Goal: Navigation & Orientation: Find specific page/section

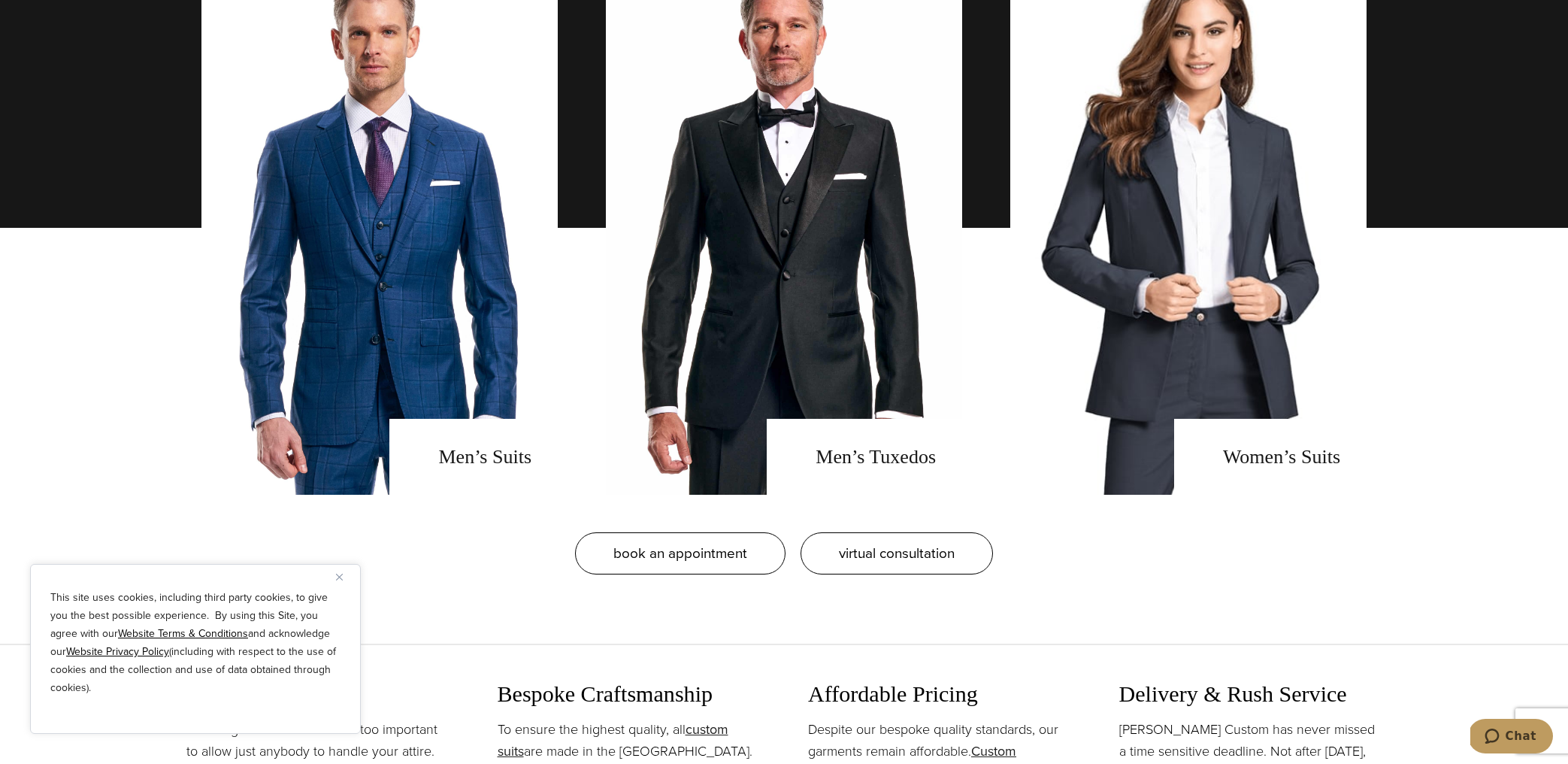
scroll to position [1322, 0]
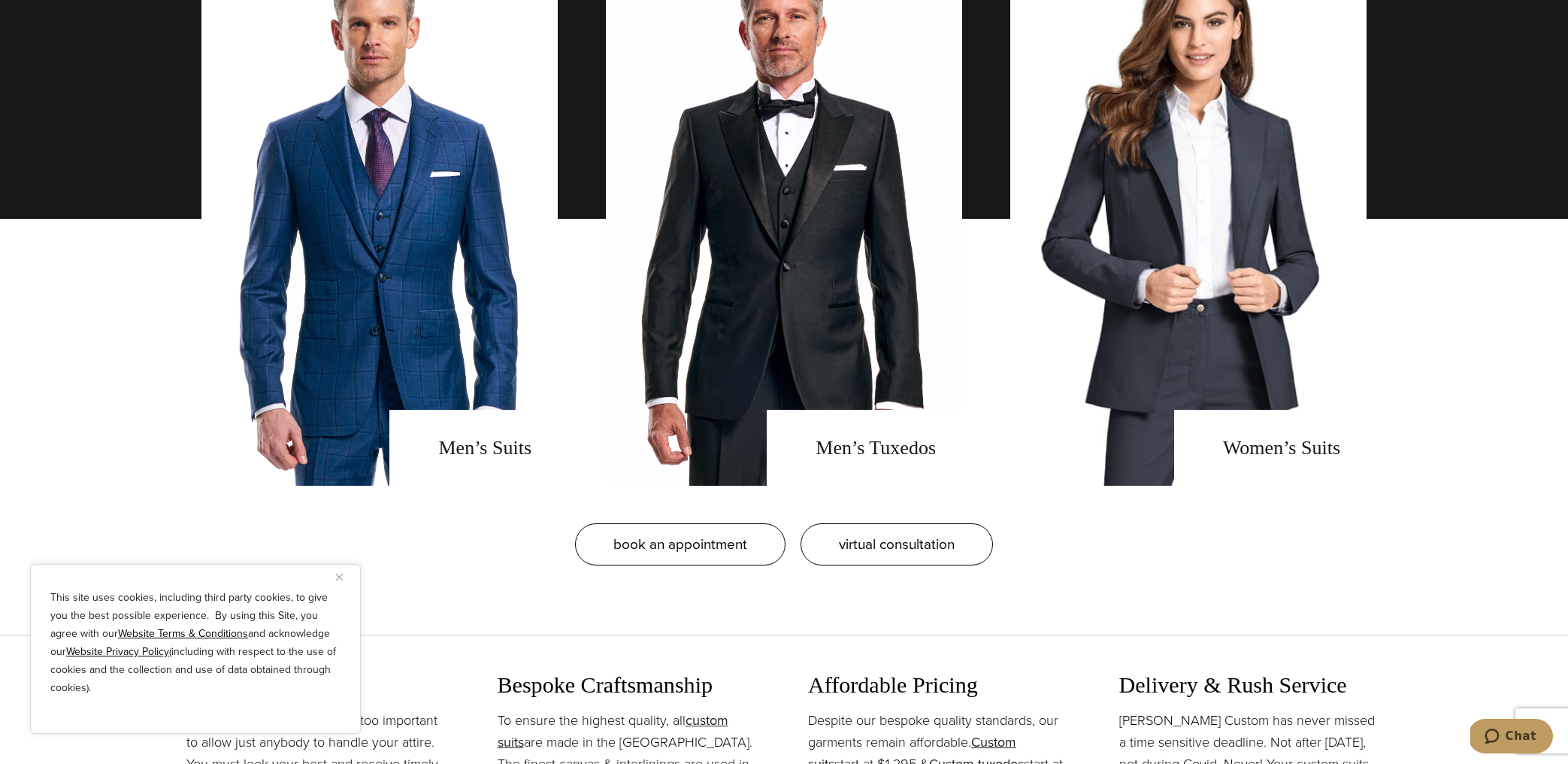
click at [340, 580] on button "Close" at bounding box center [345, 577] width 18 height 18
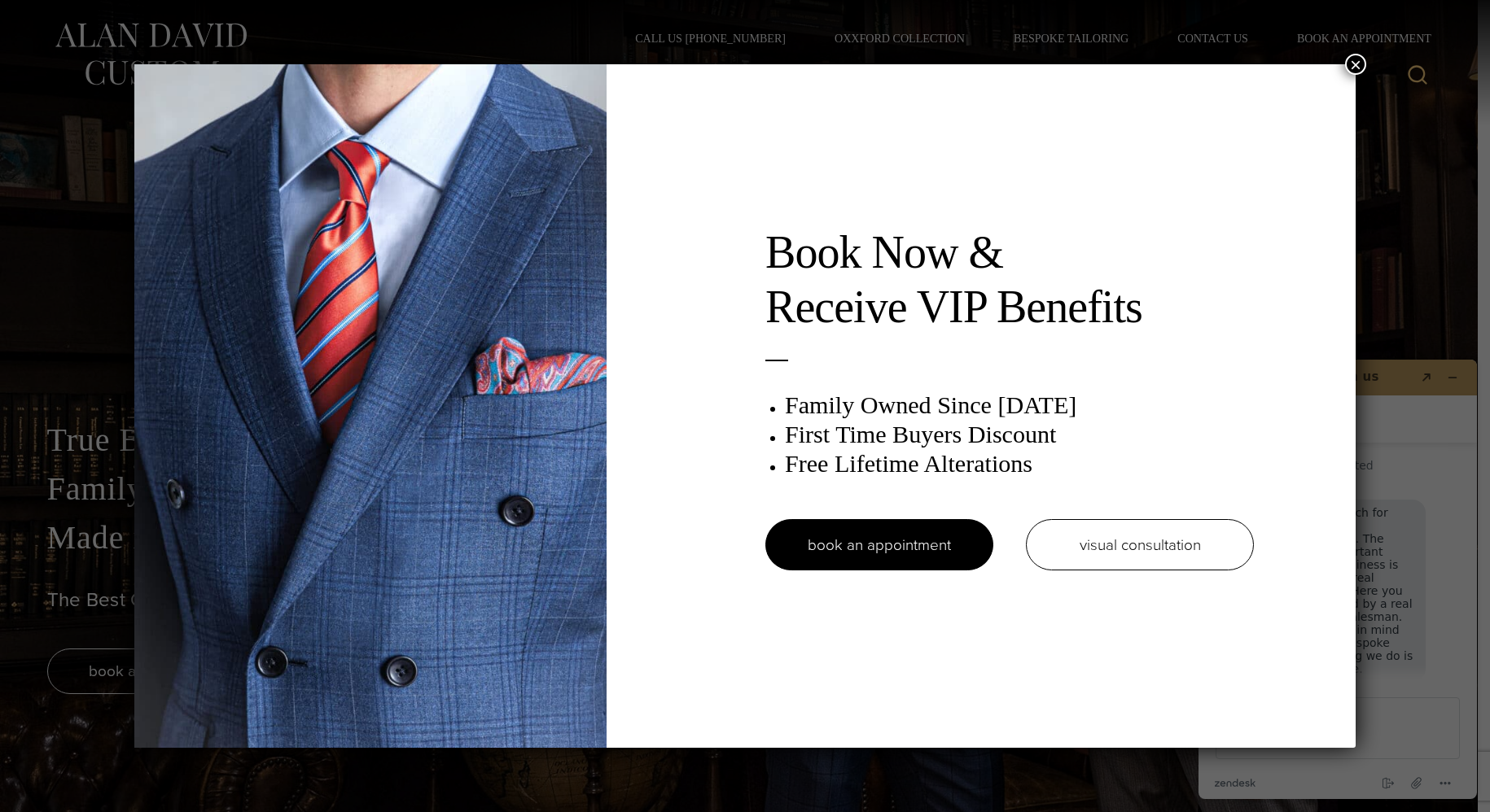
scroll to position [16, 0]
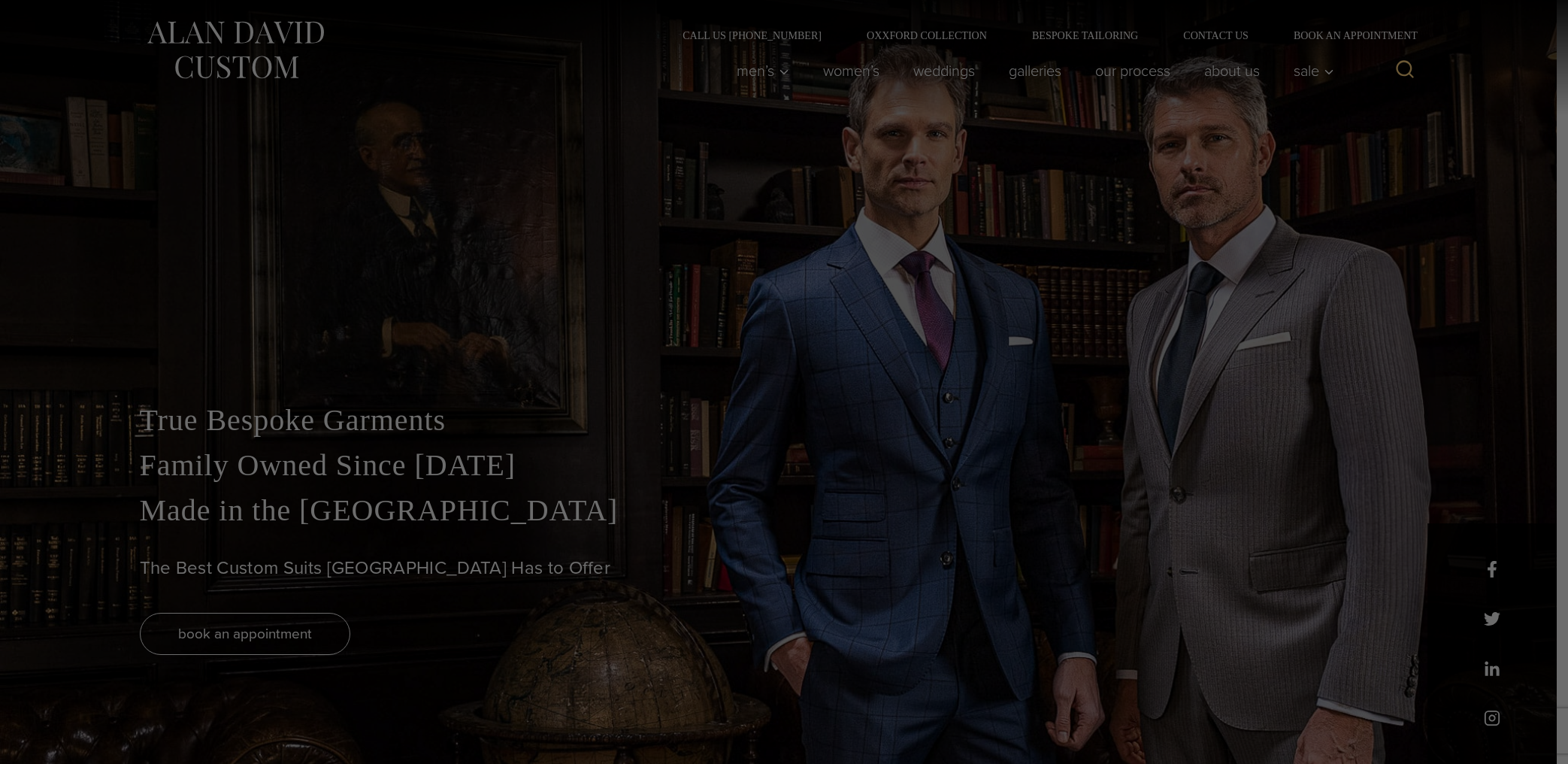
scroll to position [15, 0]
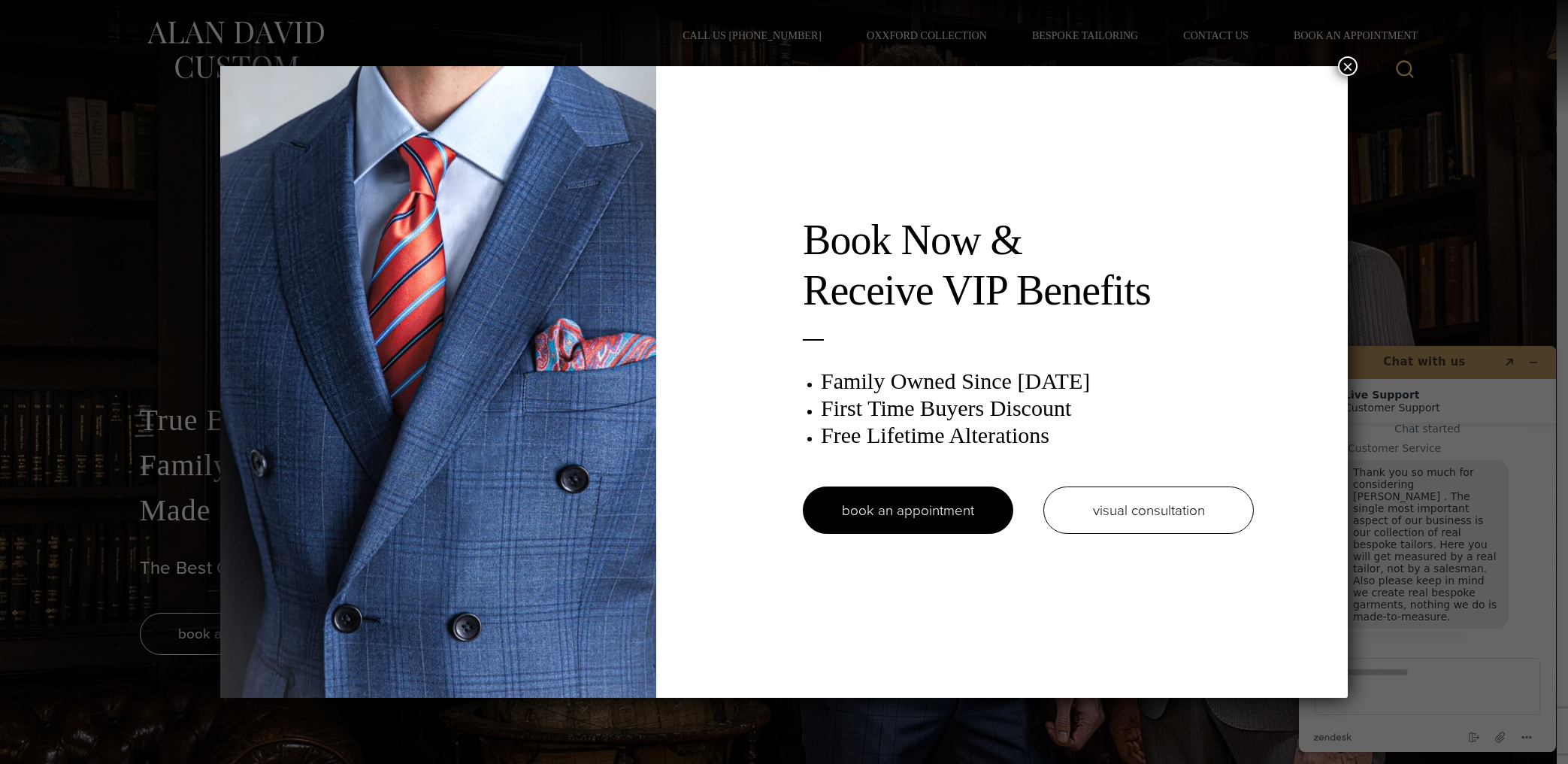
click at [1346, 67] on button "×" at bounding box center [1347, 65] width 19 height 19
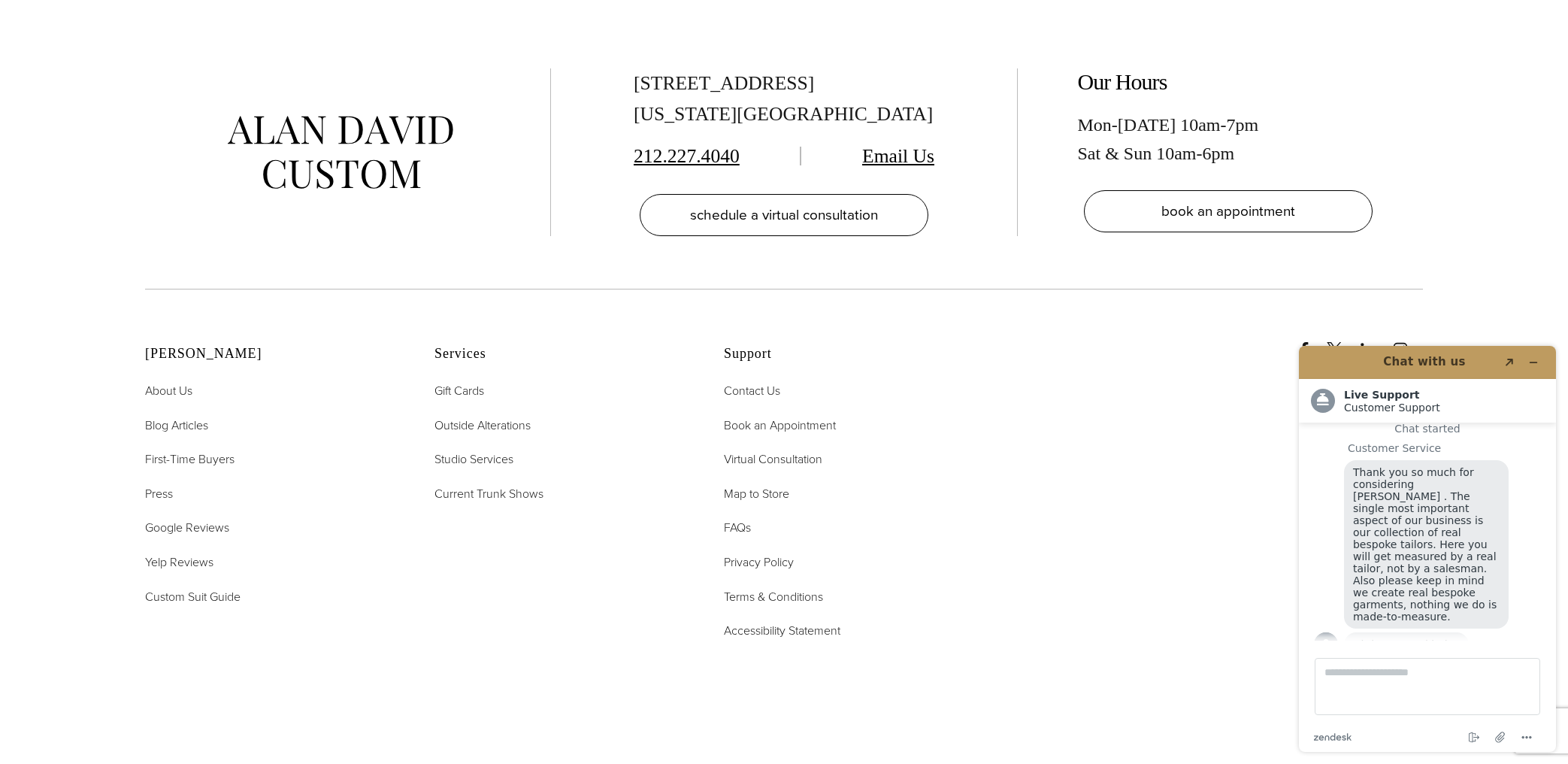
scroll to position [7796, 0]
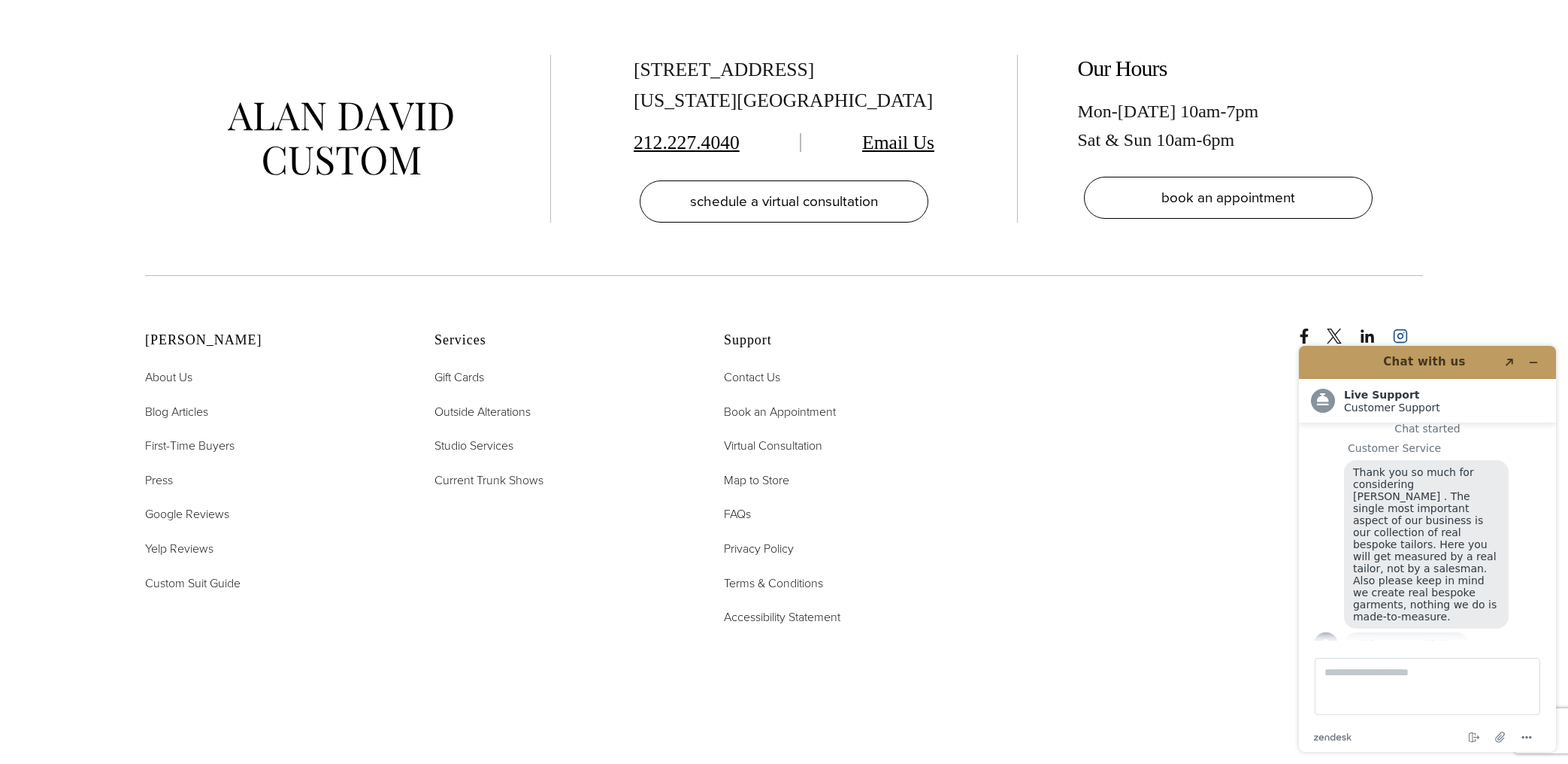
click at [1395, 329] on icon "instagram" at bounding box center [1400, 336] width 15 height 15
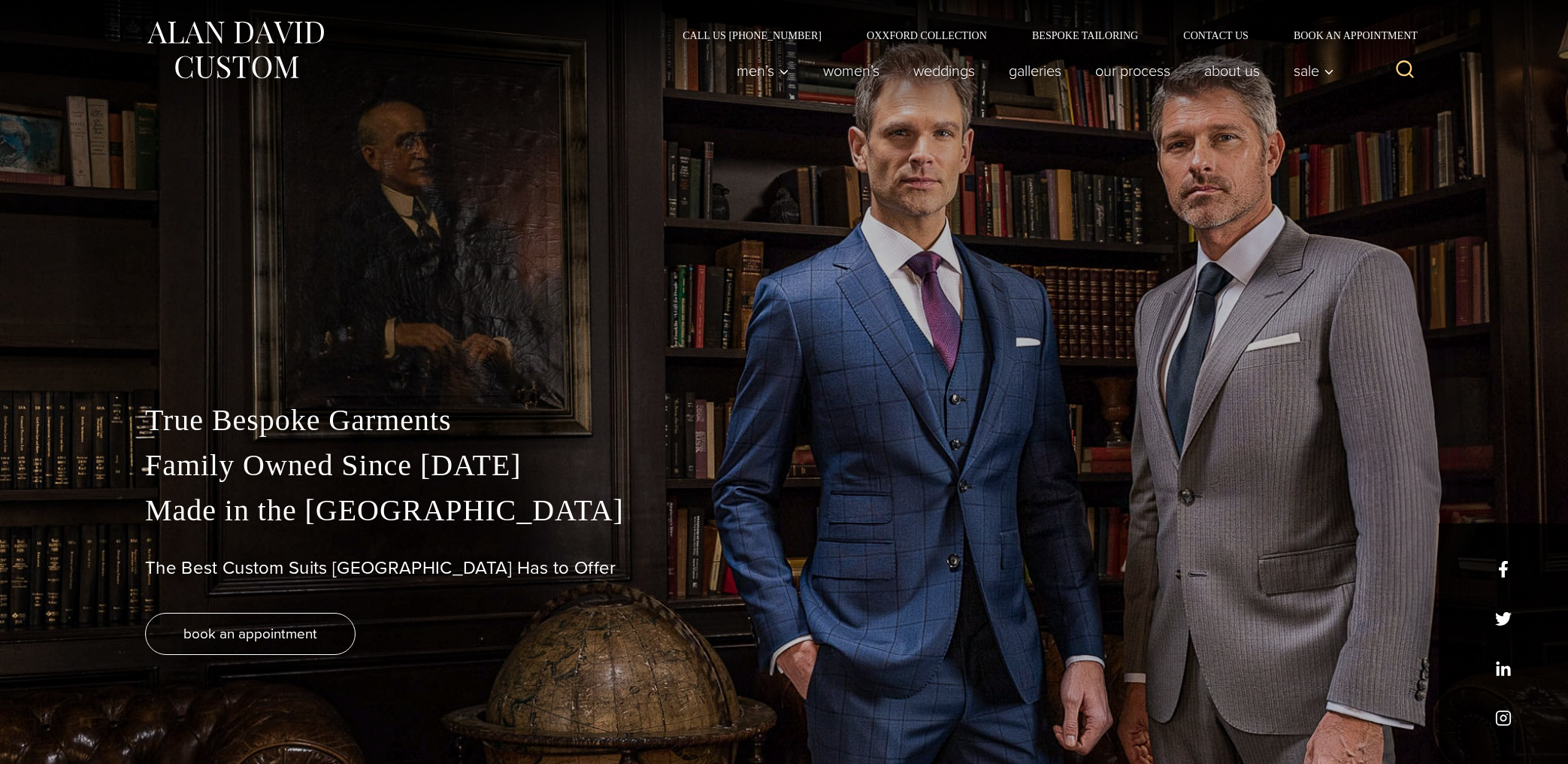
scroll to position [15, 0]
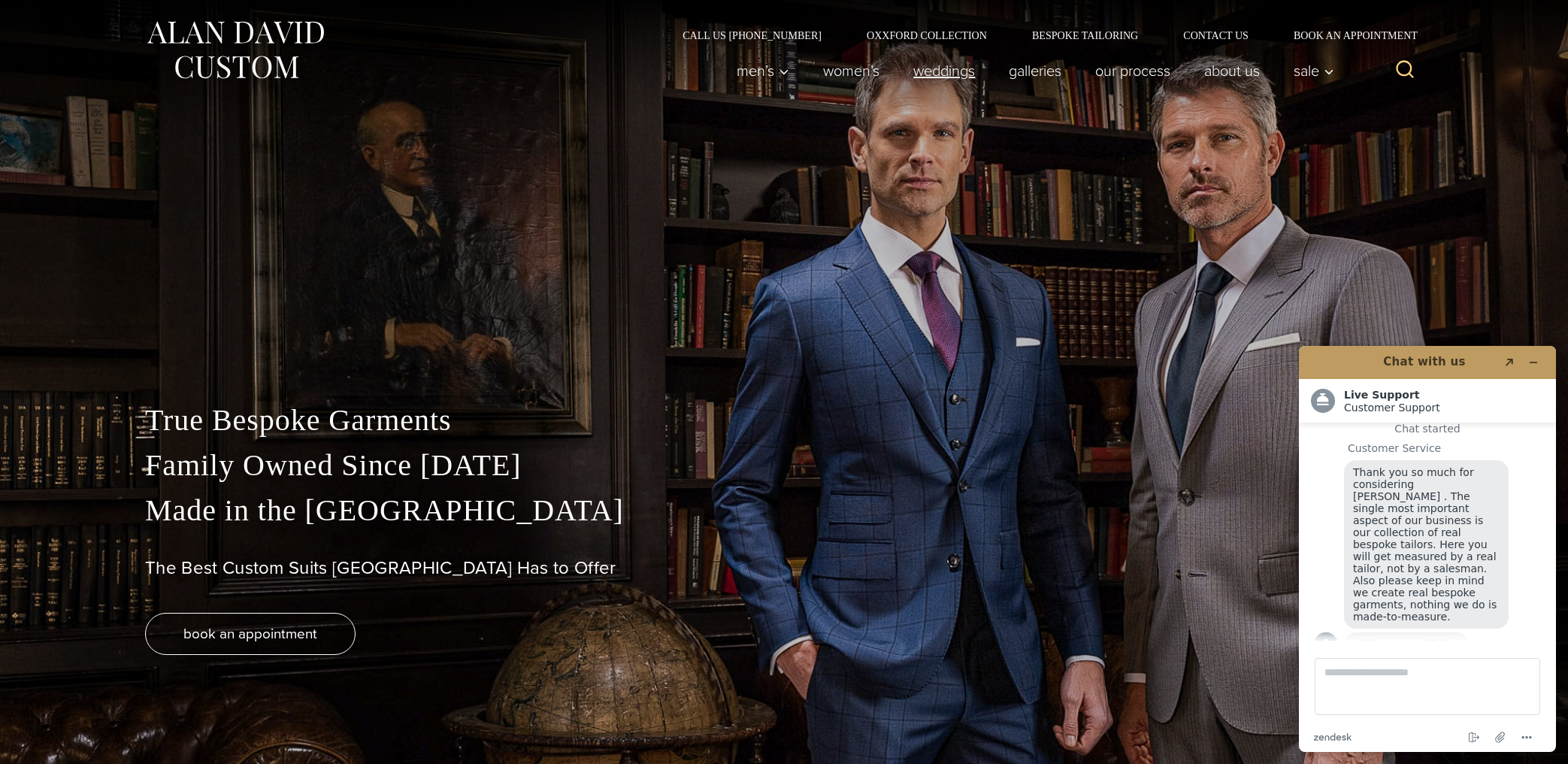
click at [935, 67] on link "weddings" at bounding box center [944, 70] width 96 height 30
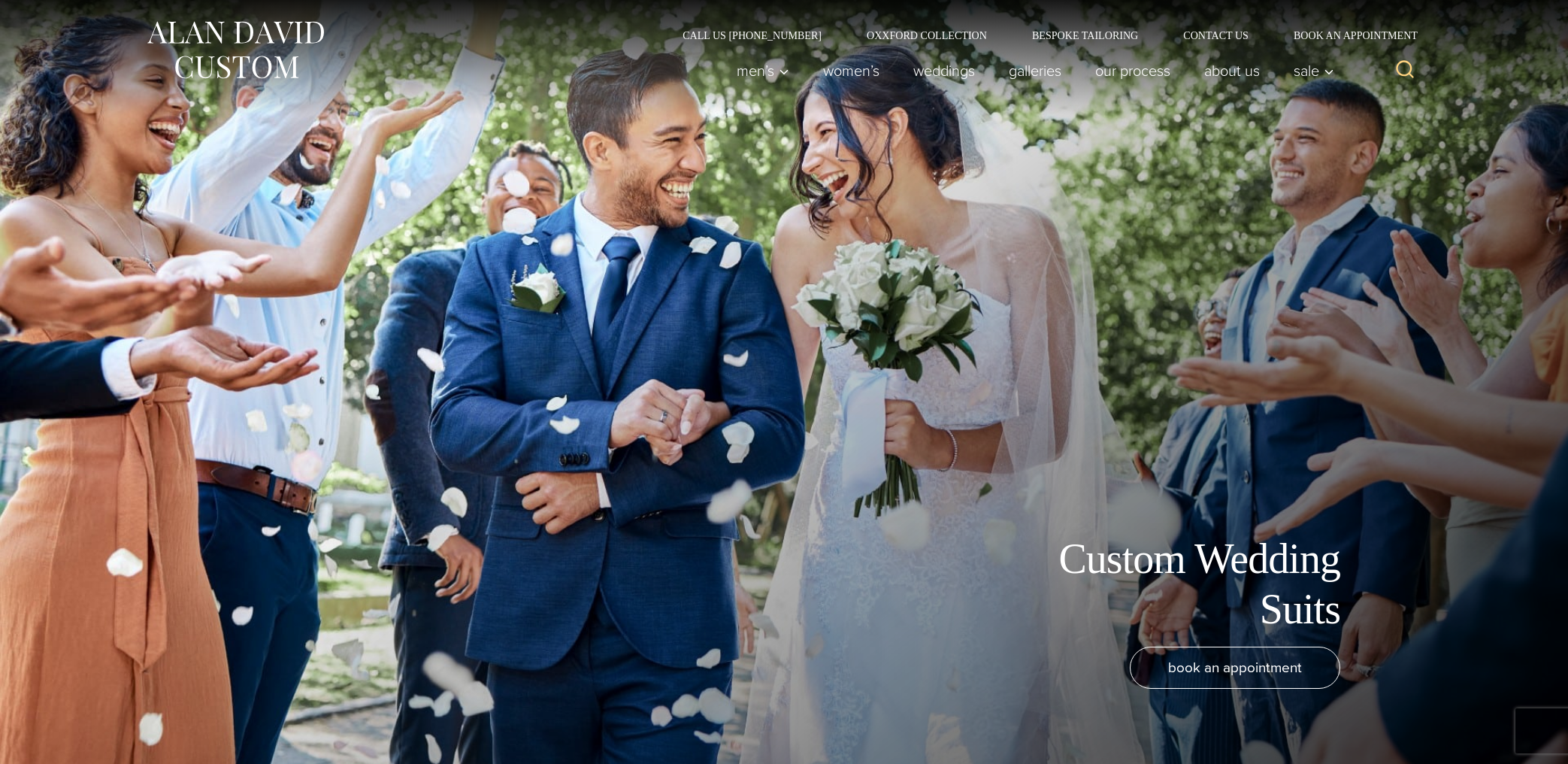
scroll to position [15, 0]
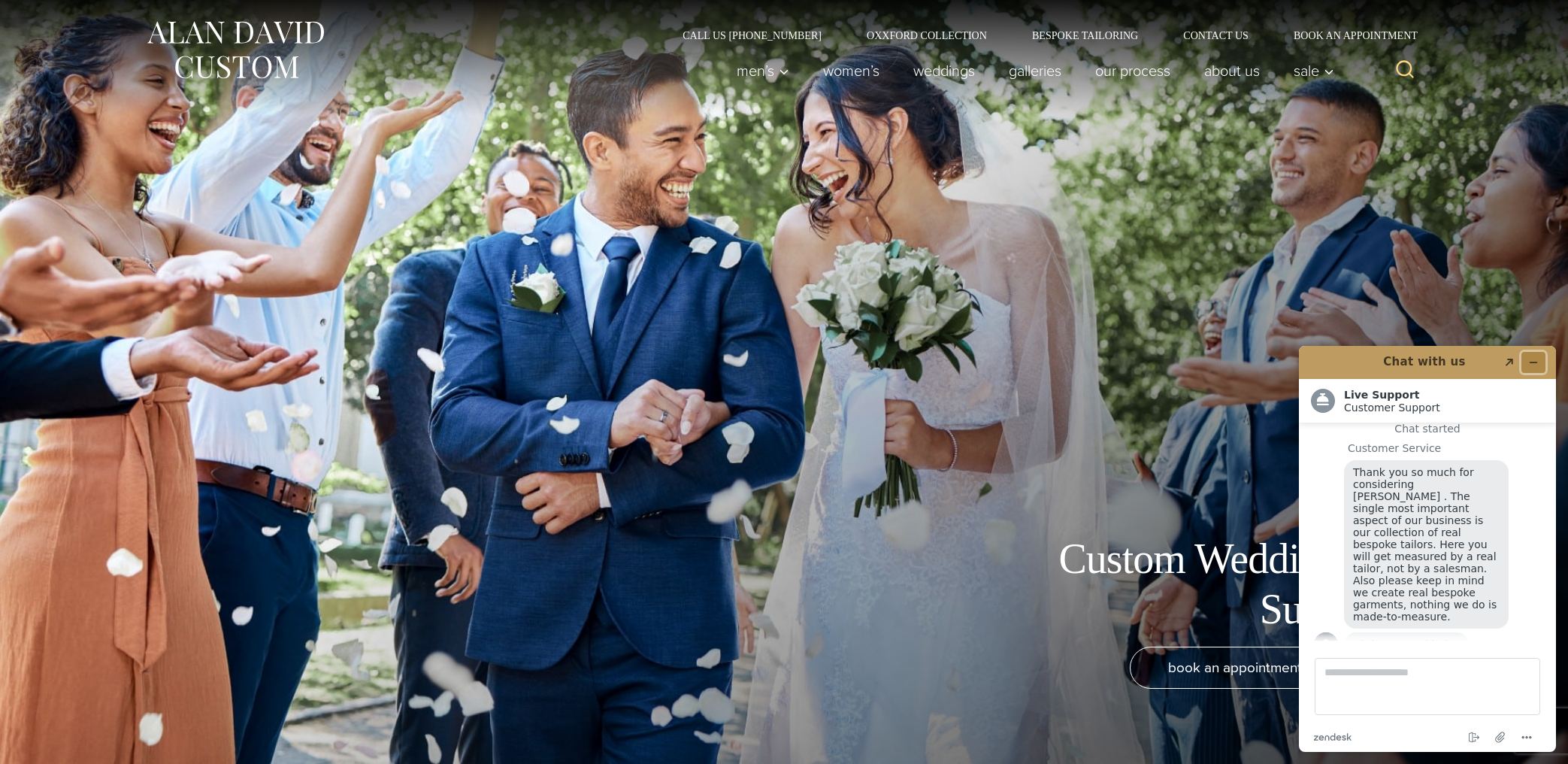
click at [1533, 363] on icon "Minimize widget" at bounding box center [1533, 362] width 10 height 10
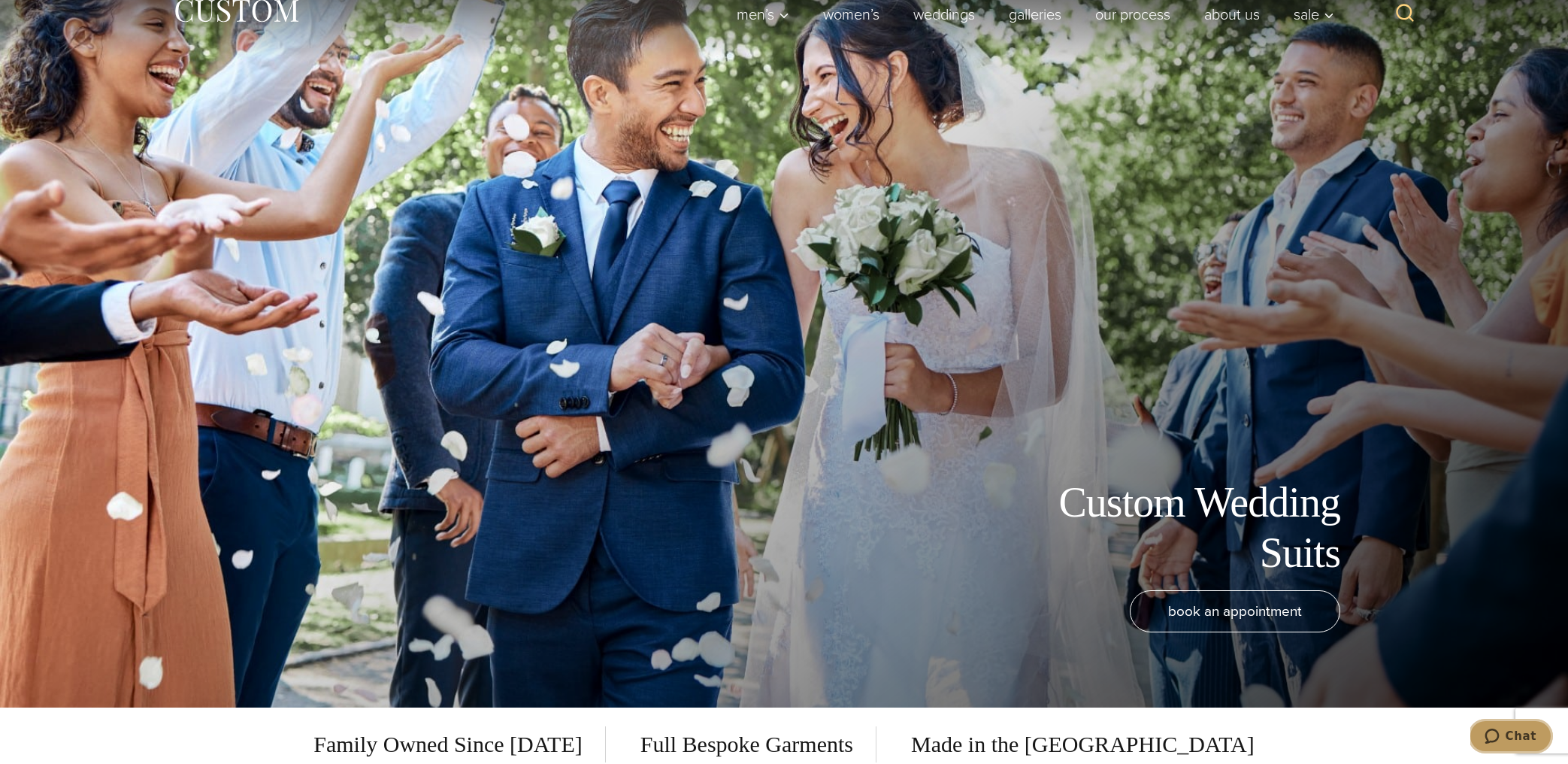
scroll to position [0, 0]
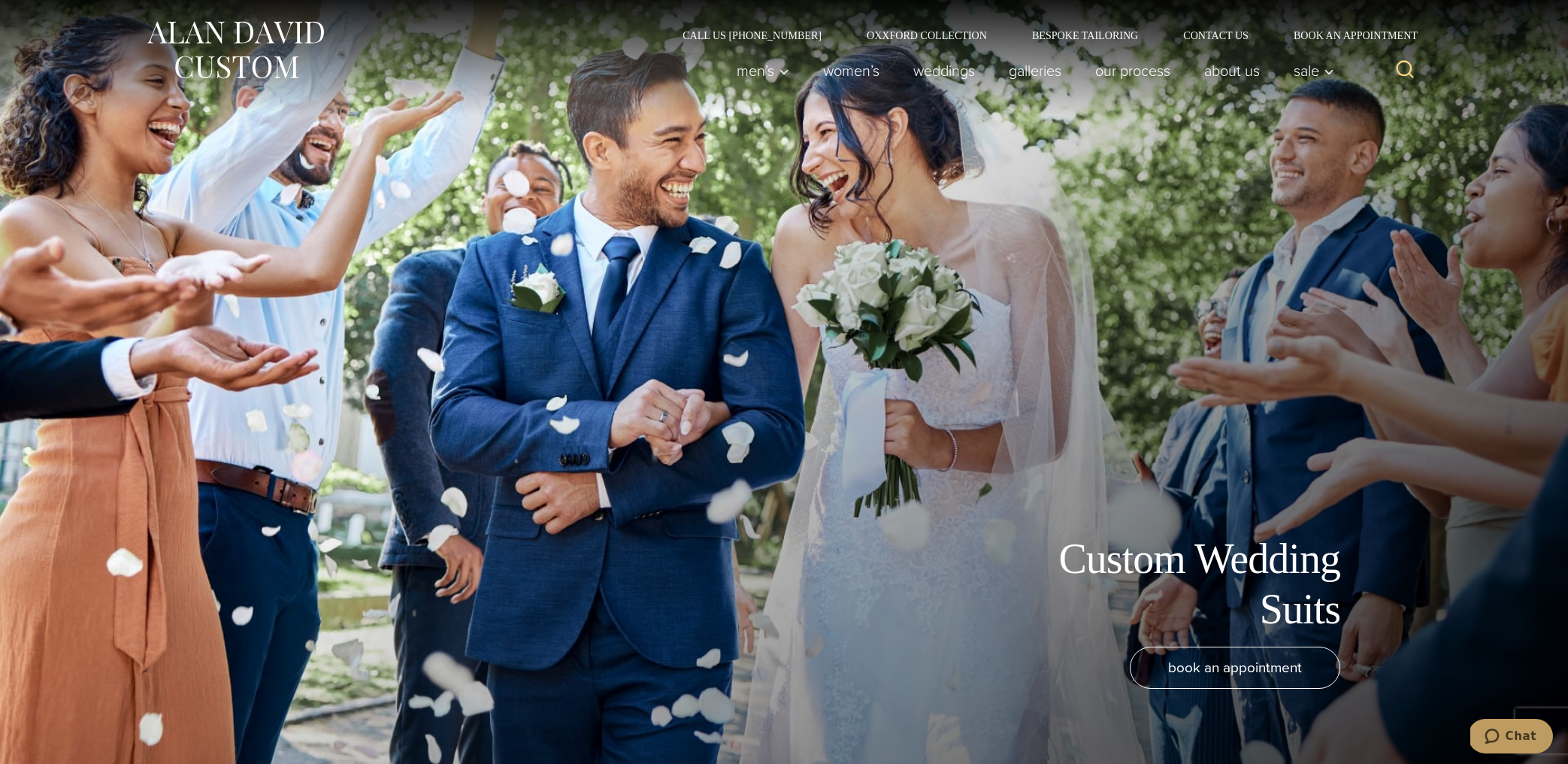
click at [229, 36] on img at bounding box center [235, 50] width 181 height 67
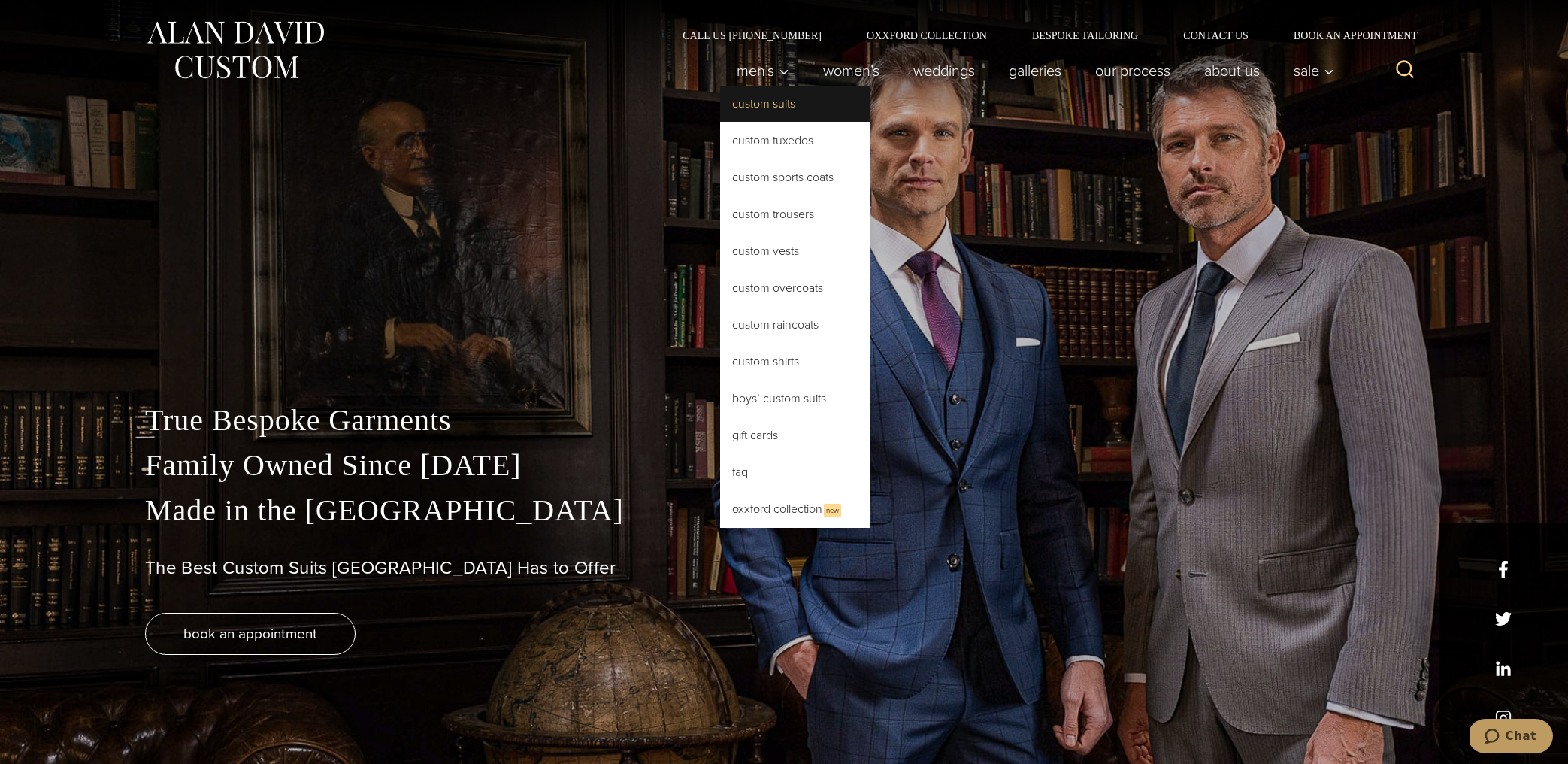
click at [774, 108] on link "Custom Suits" at bounding box center [795, 103] width 150 height 36
